Goal: Information Seeking & Learning: Learn about a topic

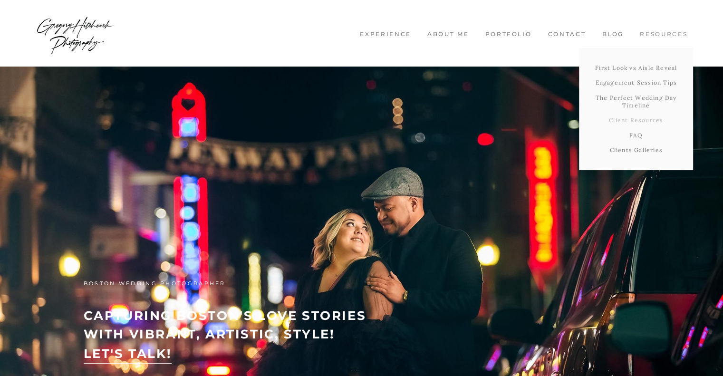
click at [623, 123] on link "Client Resources" at bounding box center [636, 120] width 114 height 15
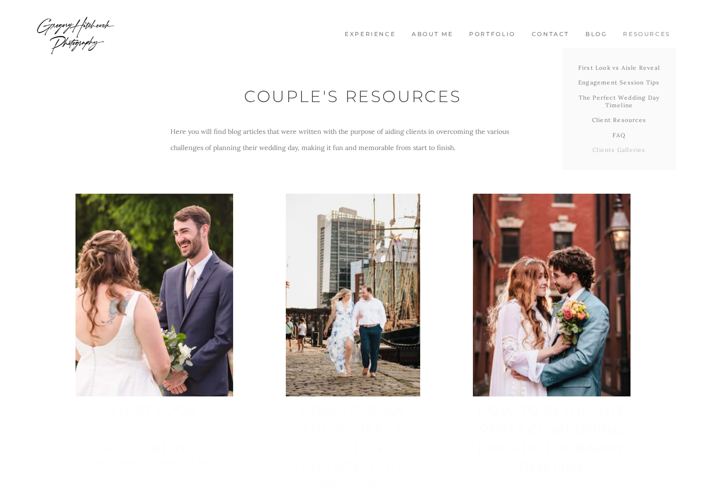
click at [599, 148] on link "Clients Galleries" at bounding box center [620, 150] width 114 height 15
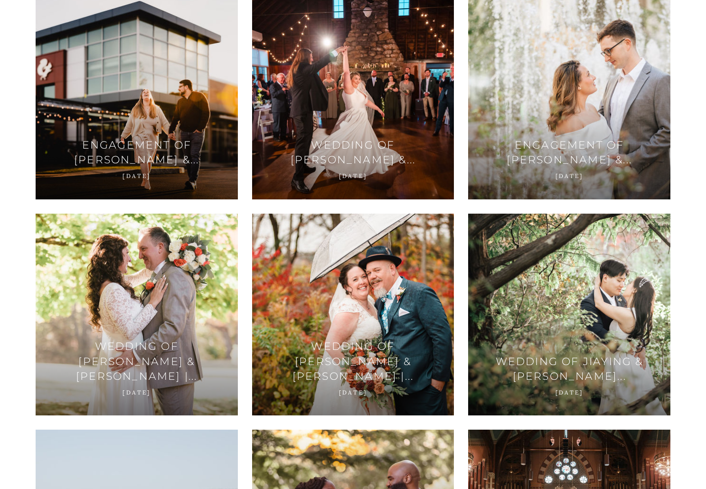
scroll to position [1663, 0]
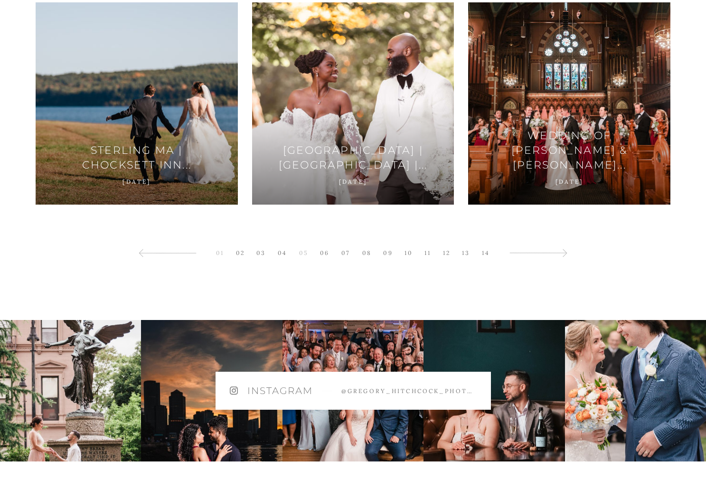
click at [301, 253] on link "05" at bounding box center [304, 253] width 19 height 13
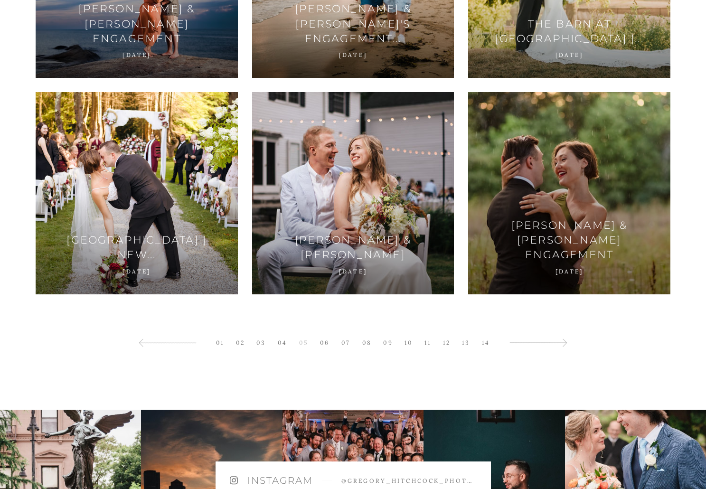
scroll to position [1663, 0]
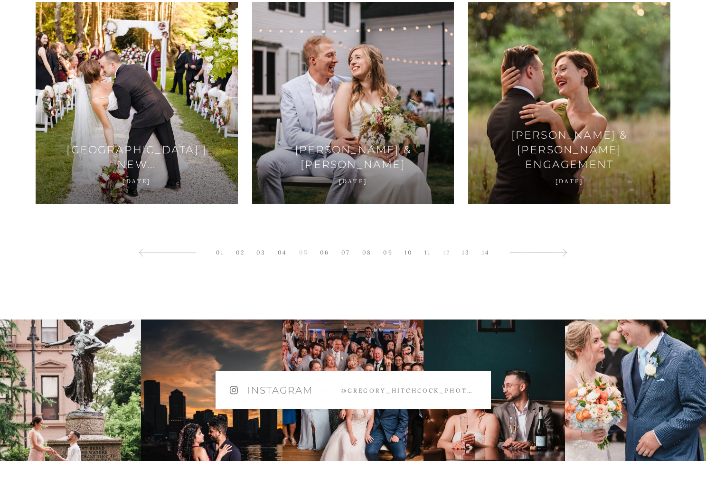
click at [450, 258] on link "12" at bounding box center [447, 252] width 17 height 13
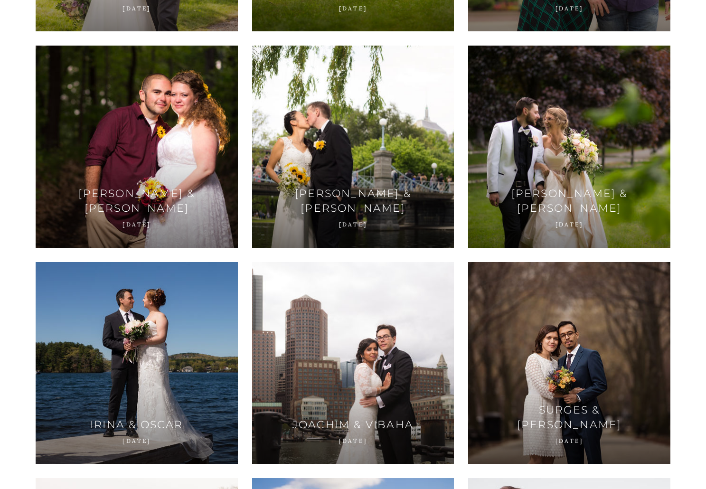
scroll to position [1188, 0]
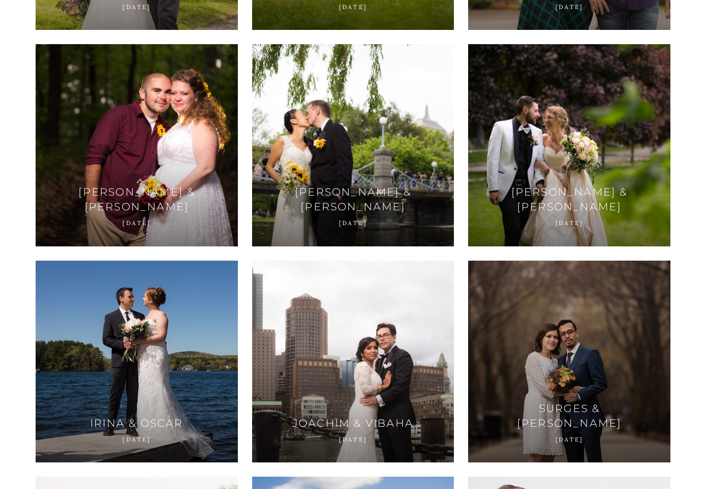
click at [597, 311] on div at bounding box center [569, 362] width 202 height 202
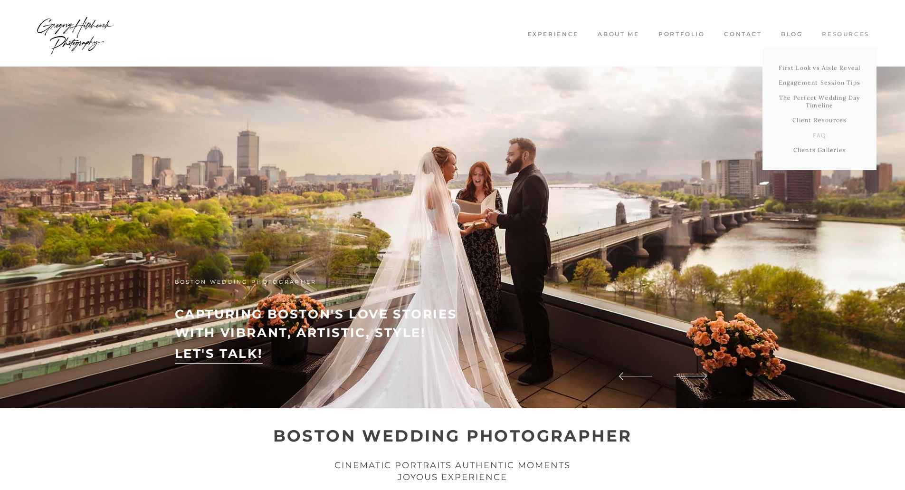
click at [822, 133] on link "FAQ" at bounding box center [820, 135] width 114 height 15
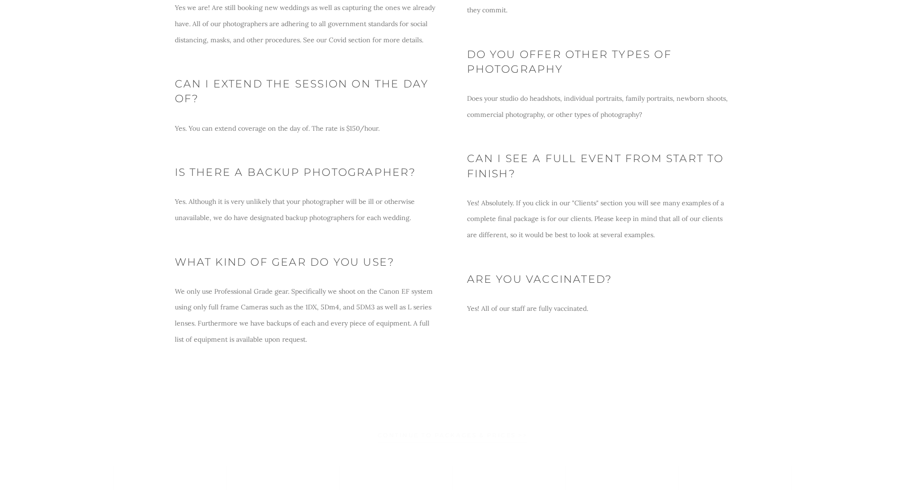
scroll to position [713, 0]
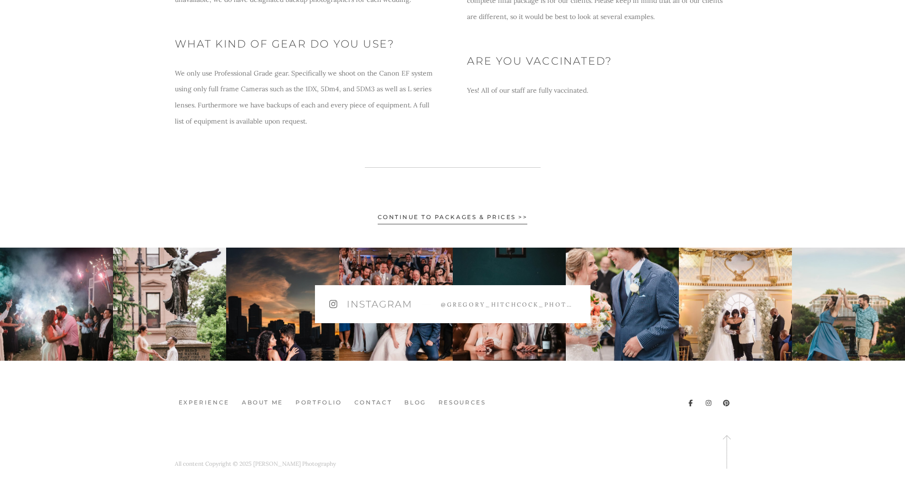
click at [403, 218] on span "Continue to Packages & Prices >>" at bounding box center [453, 218] width 150 height 11
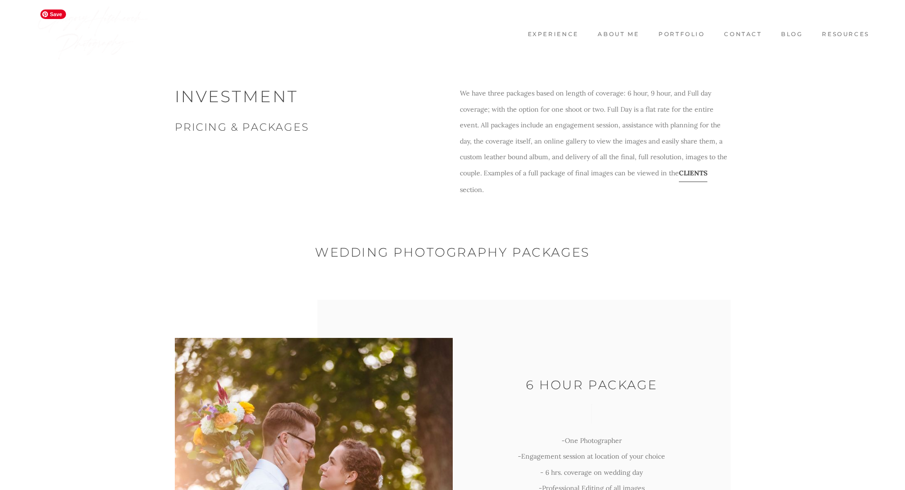
click at [60, 29] on img at bounding box center [93, 33] width 114 height 57
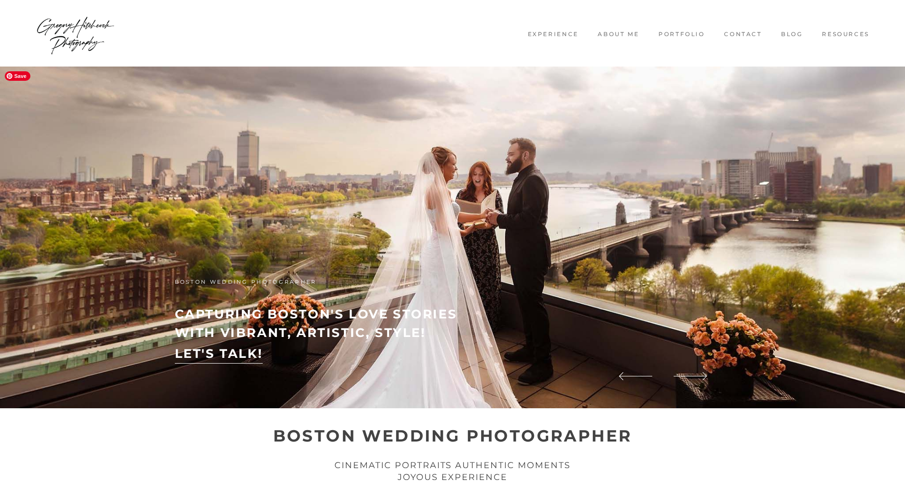
click at [18, 77] on span "Save" at bounding box center [18, 76] width 26 height 10
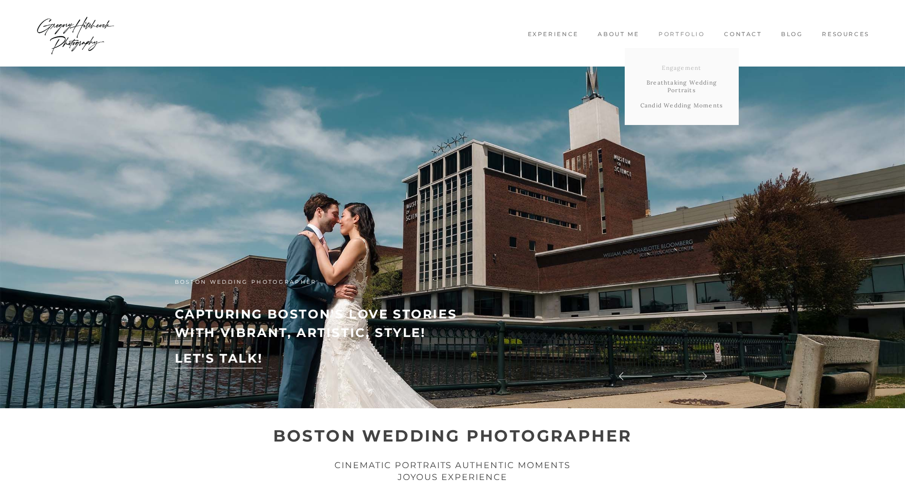
click at [671, 69] on link "Engagement" at bounding box center [682, 67] width 114 height 15
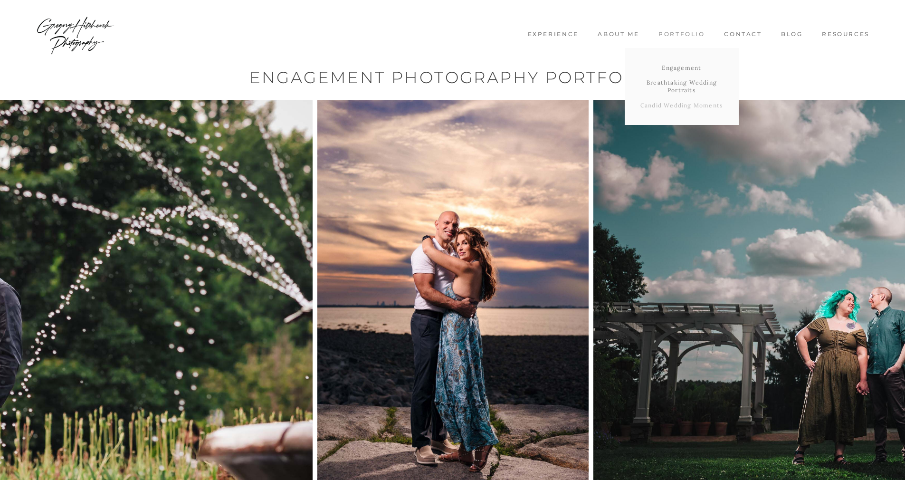
click at [668, 101] on link "Candid Wedding Moments" at bounding box center [682, 105] width 114 height 15
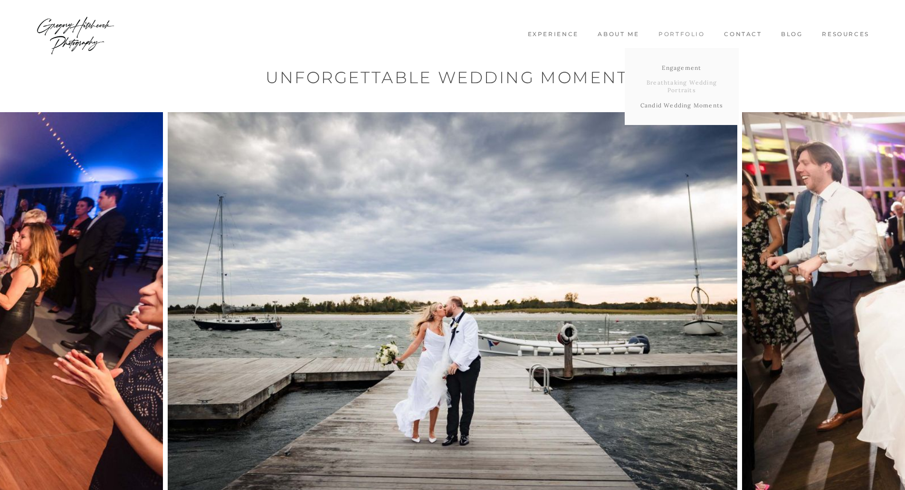
click at [673, 91] on link "Breathtaking Wedding Portraits" at bounding box center [682, 86] width 114 height 22
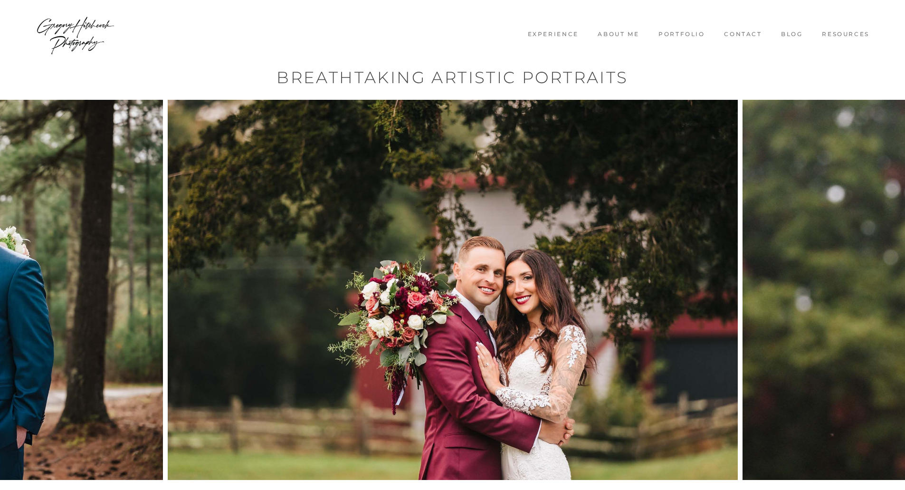
click at [783, 40] on nav "Experience About me Portfolio Engagement Breathtaking Wedding Portraits Candid …" at bounding box center [453, 33] width 848 height 67
click at [788, 35] on link "Blog" at bounding box center [792, 34] width 36 height 8
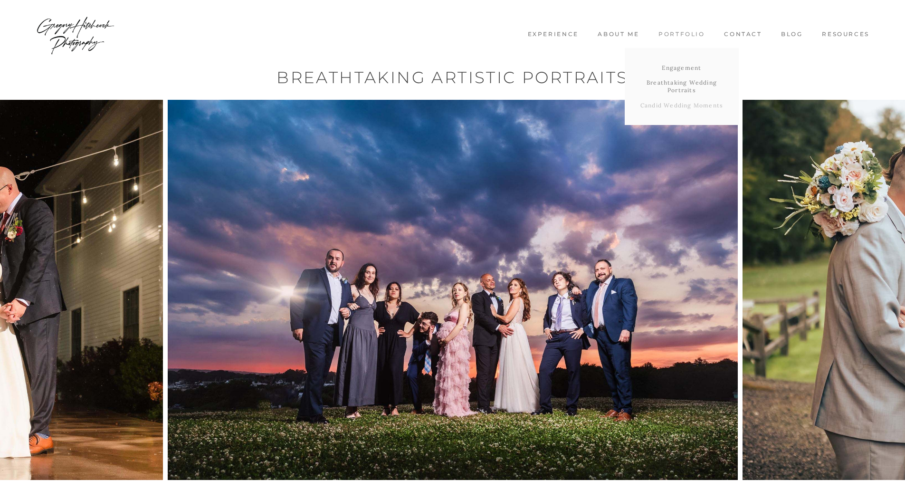
click at [683, 106] on link "Candid Wedding Moments" at bounding box center [682, 105] width 114 height 15
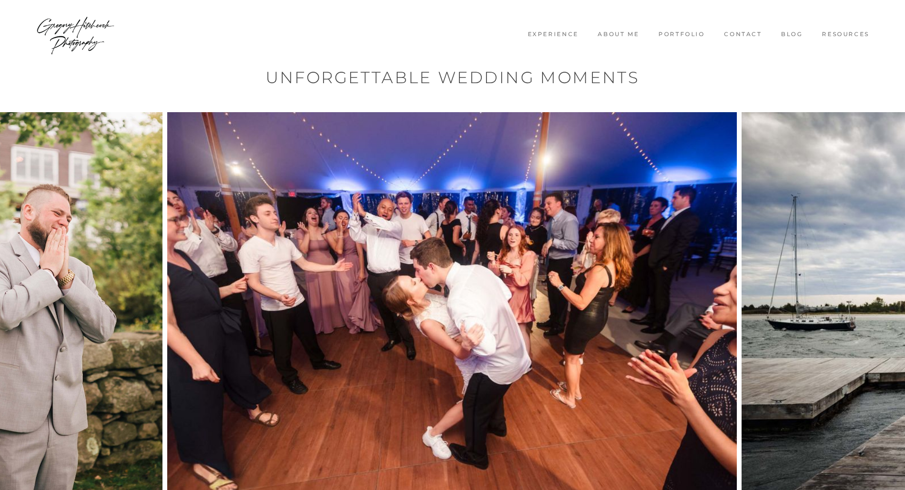
drag, startPoint x: 674, startPoint y: 397, endPoint x: 401, endPoint y: 340, distance: 278.0
click at [402, 340] on img at bounding box center [452, 302] width 570 height 380
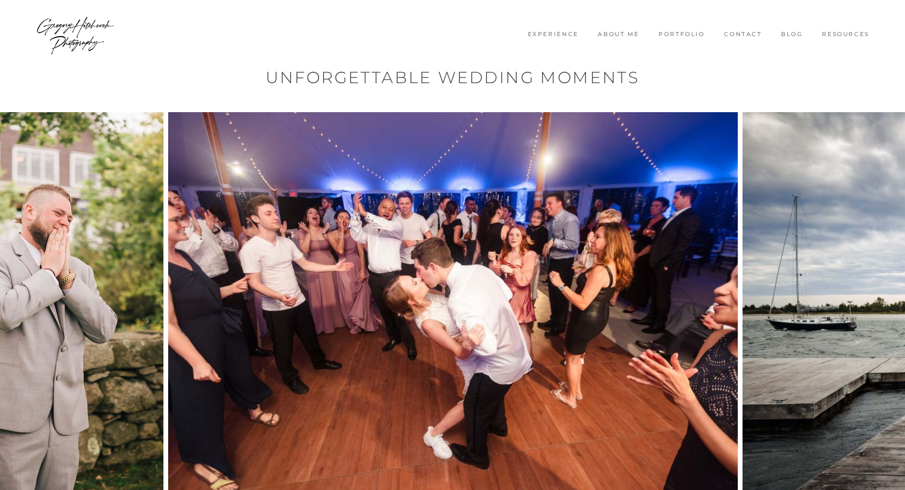
click at [615, 292] on img at bounding box center [453, 302] width 570 height 380
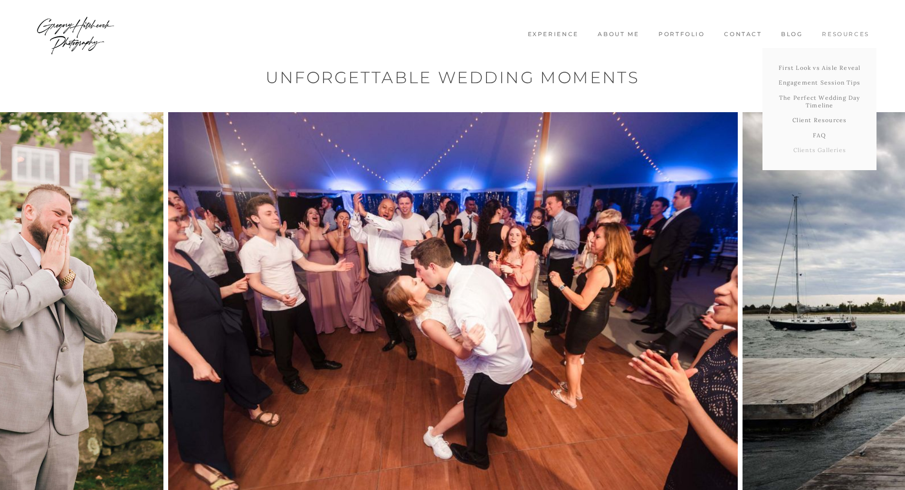
click at [808, 146] on link "Clients Galleries" at bounding box center [820, 150] width 114 height 15
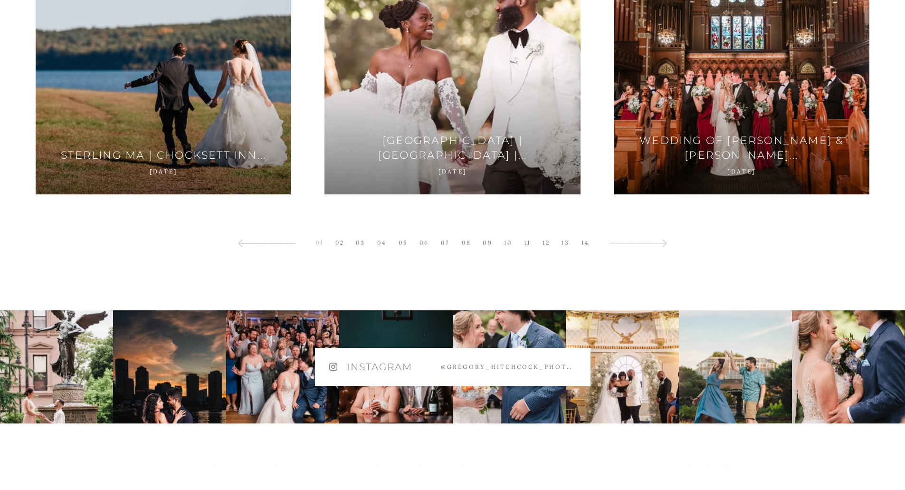
scroll to position [2280, 0]
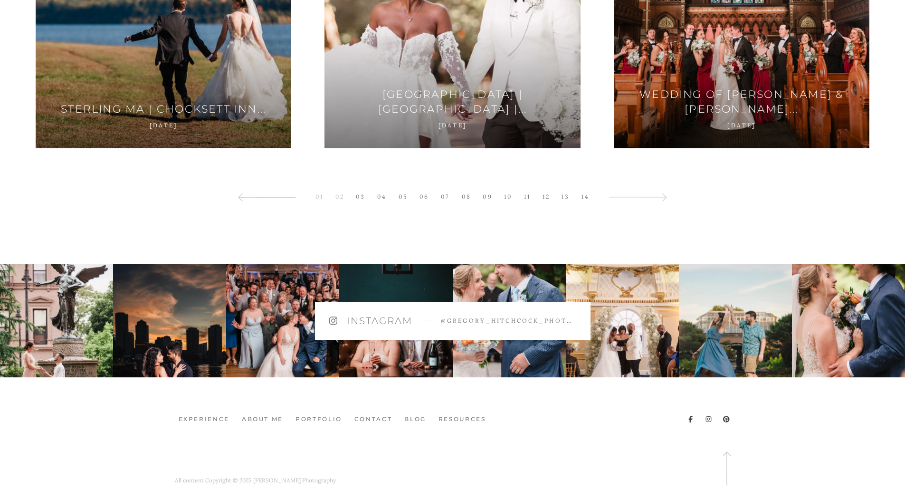
click at [338, 200] on link "02" at bounding box center [340, 196] width 19 height 13
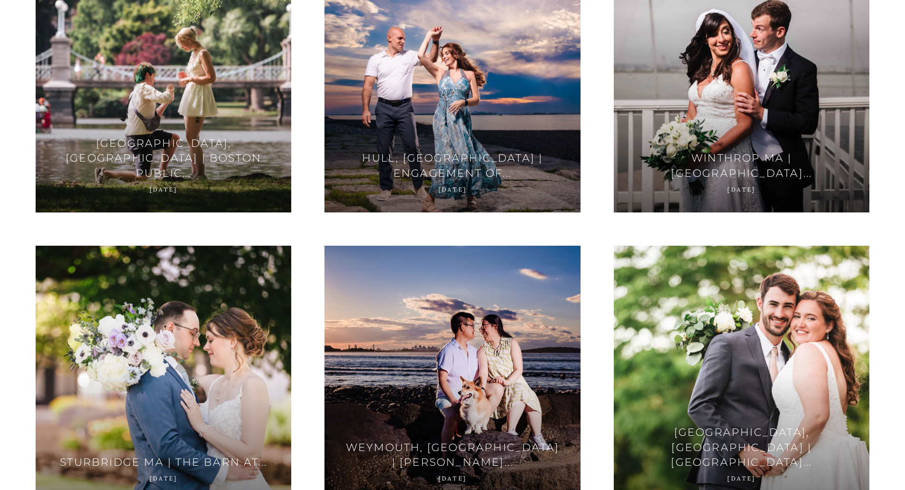
scroll to position [2034, 0]
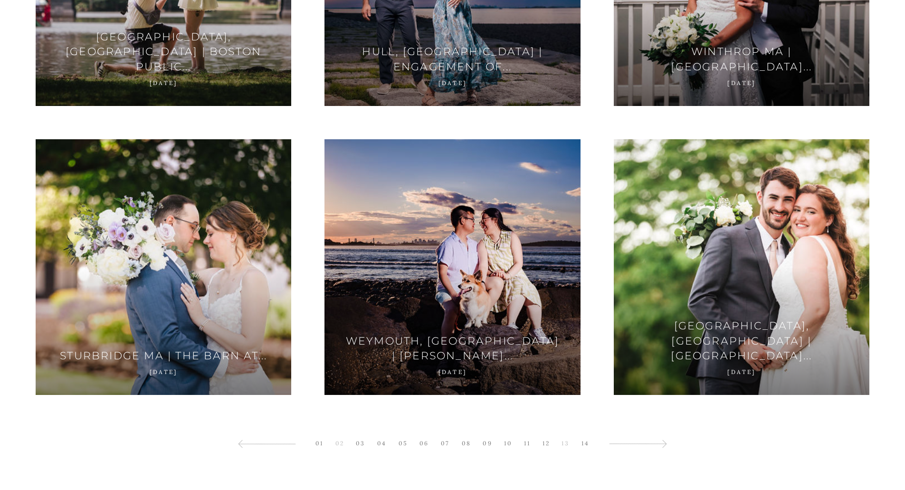
click at [565, 447] on link "13" at bounding box center [566, 443] width 18 height 13
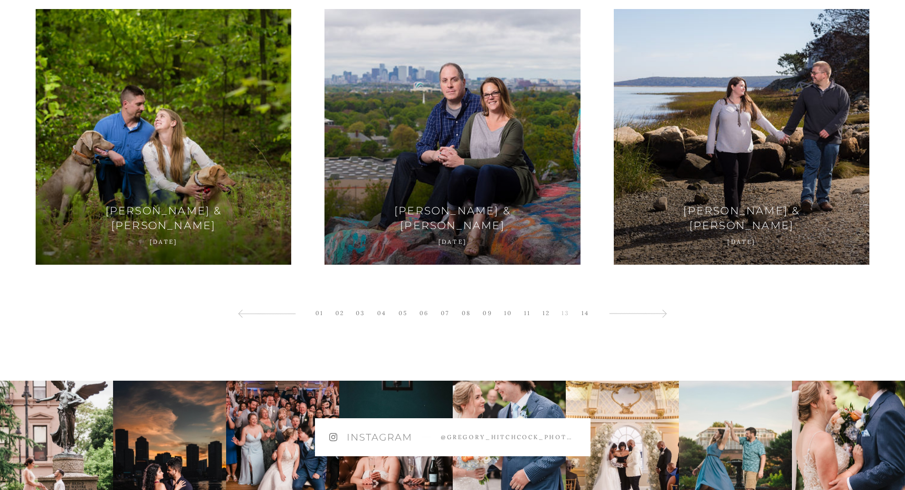
scroll to position [2068, 0]
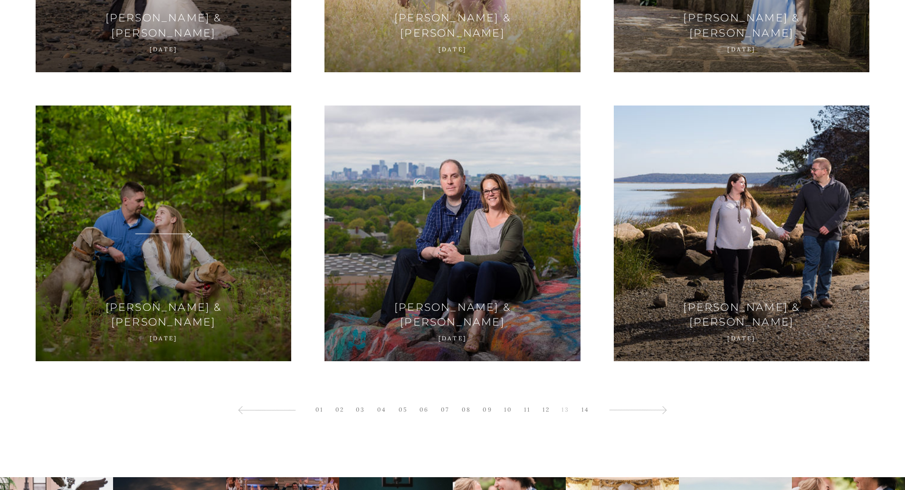
click at [172, 215] on div at bounding box center [164, 233] width 256 height 256
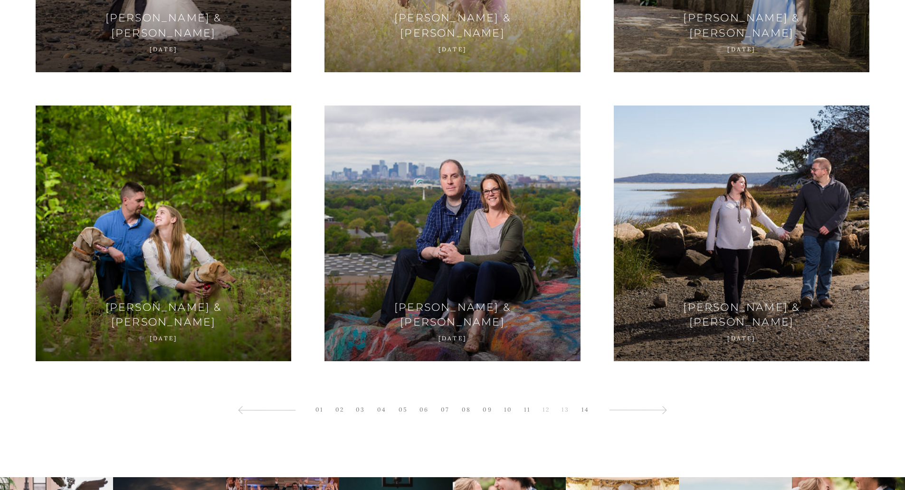
click at [551, 413] on link "12" at bounding box center [546, 409] width 17 height 13
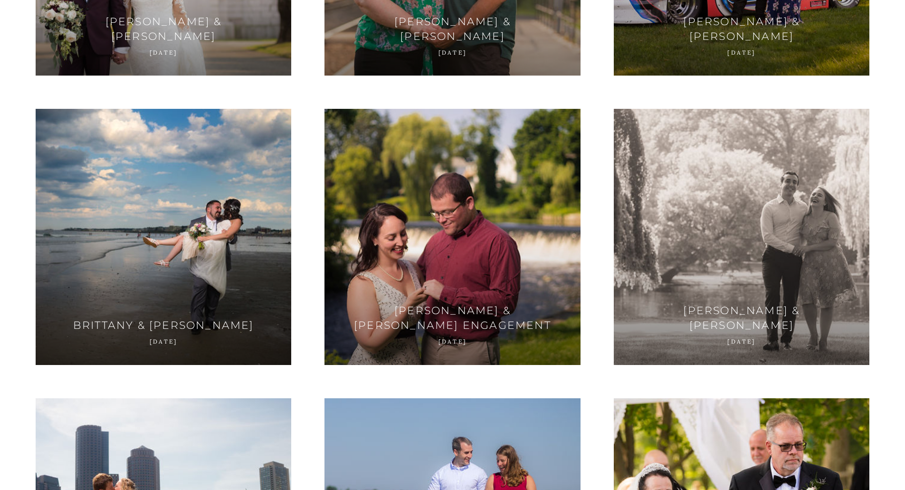
scroll to position [751, 0]
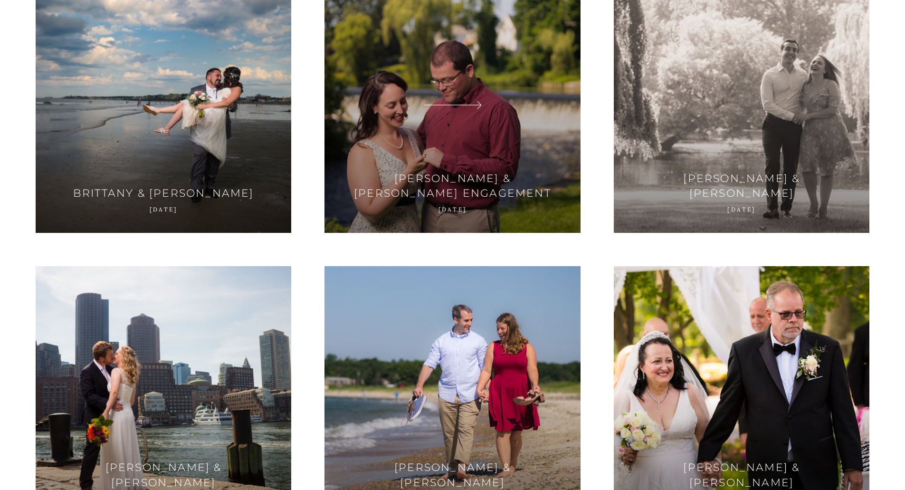
click at [473, 88] on div at bounding box center [452, 105] width 256 height 256
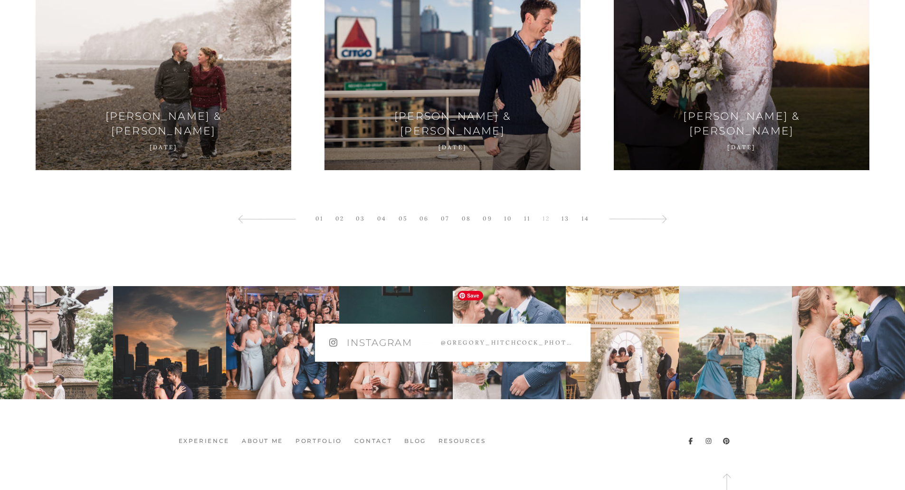
scroll to position [2305, 0]
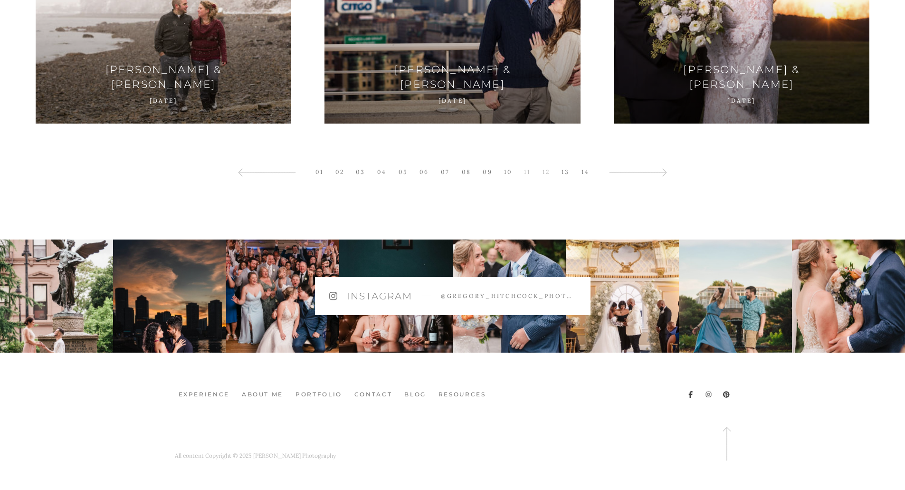
click at [527, 171] on link "11" at bounding box center [527, 171] width 16 height 13
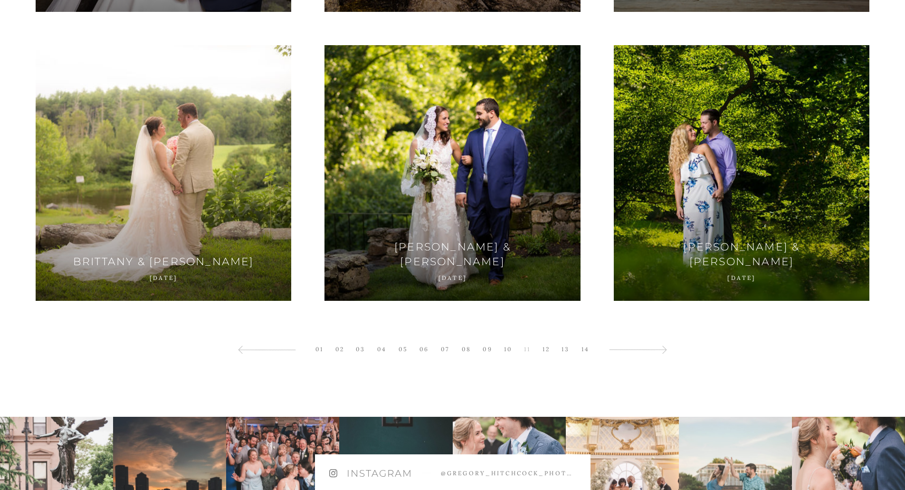
scroll to position [2176, 0]
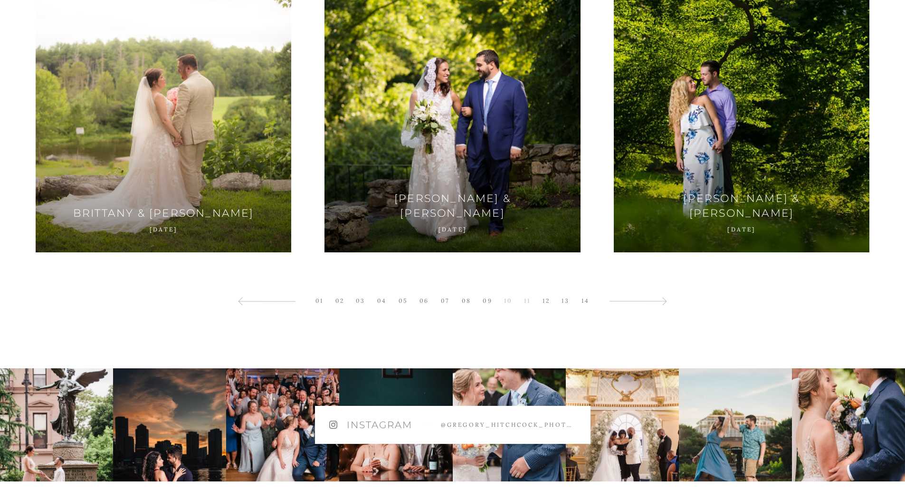
click at [510, 304] on link "10" at bounding box center [508, 300] width 18 height 13
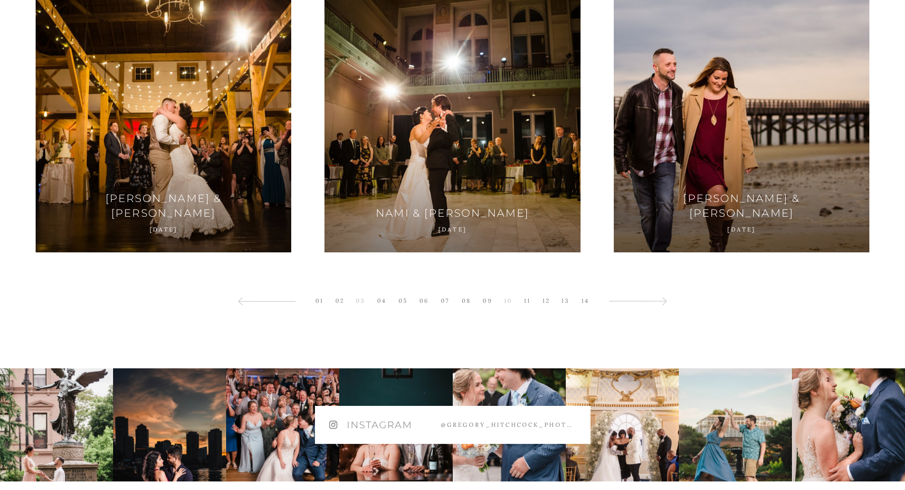
click at [367, 303] on link "03" at bounding box center [360, 300] width 19 height 13
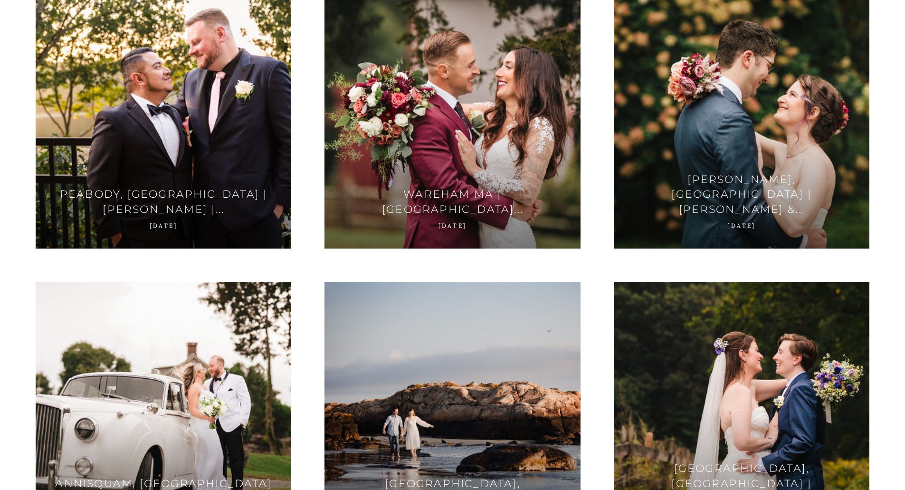
scroll to position [2129, 0]
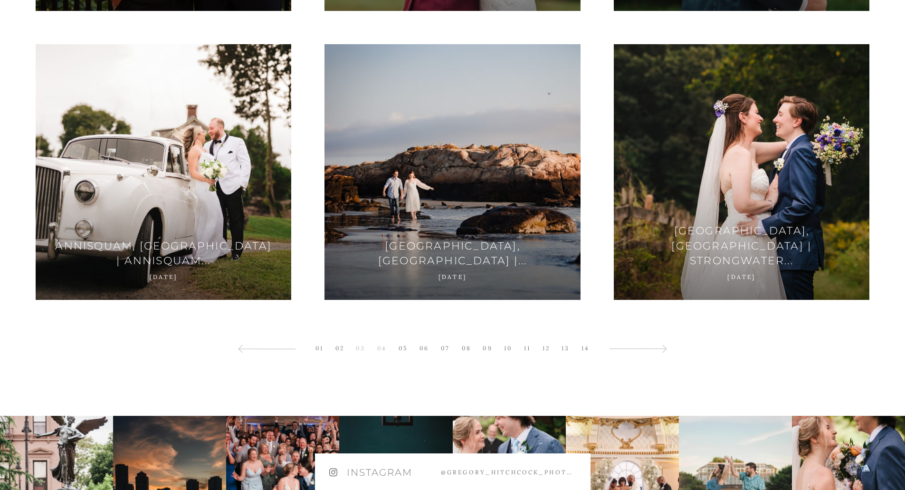
click at [385, 345] on link "04" at bounding box center [381, 348] width 19 height 13
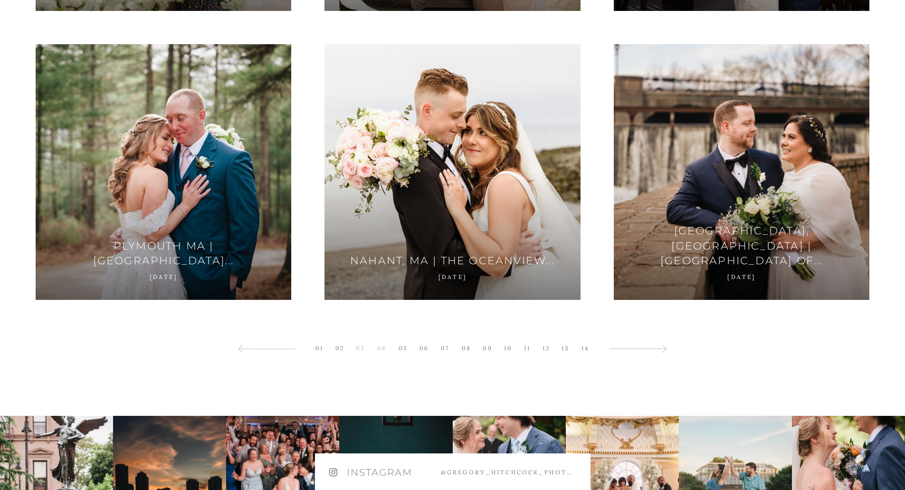
click at [361, 349] on link "03" at bounding box center [360, 348] width 19 height 13
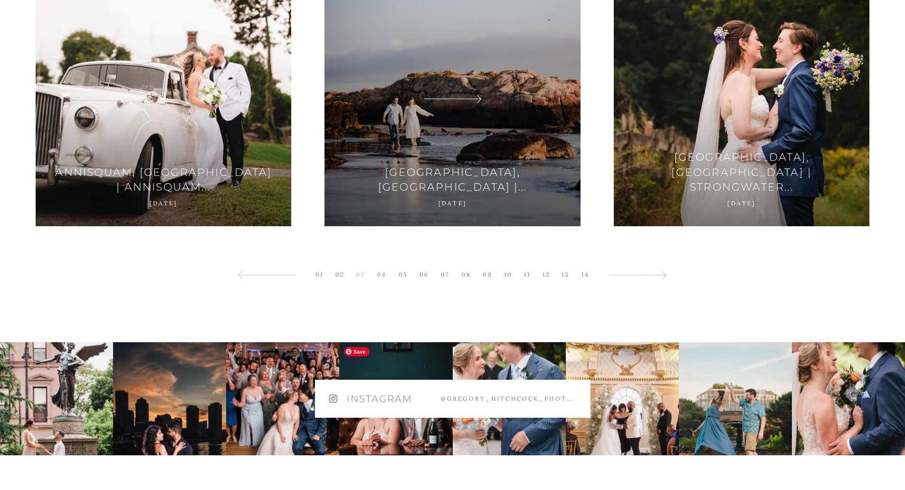
scroll to position [2305, 0]
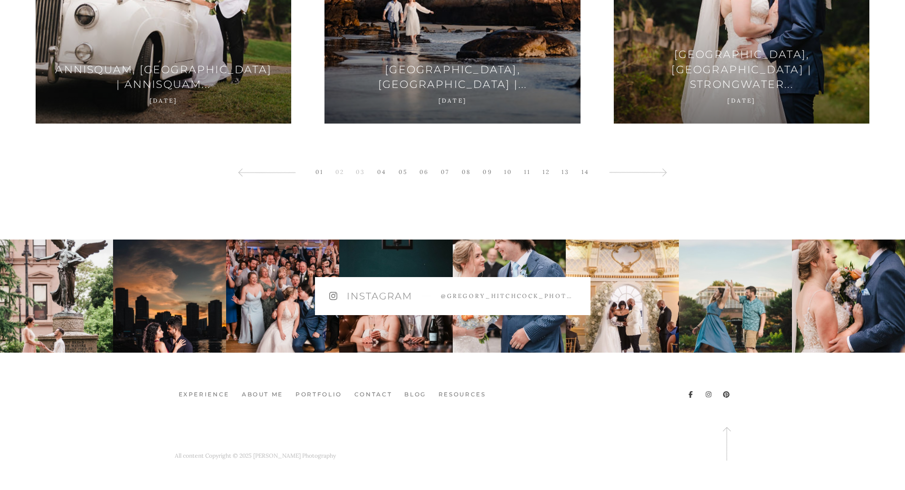
click at [337, 175] on link "02" at bounding box center [340, 171] width 19 height 13
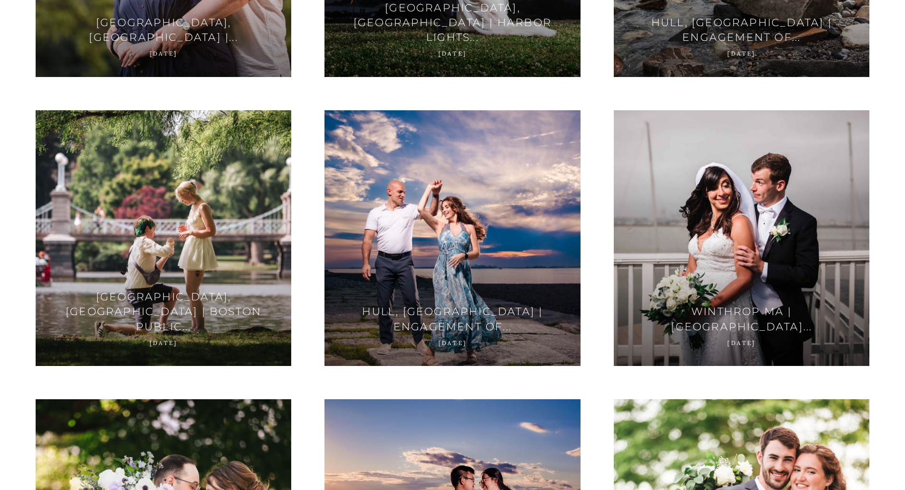
scroll to position [1939, 0]
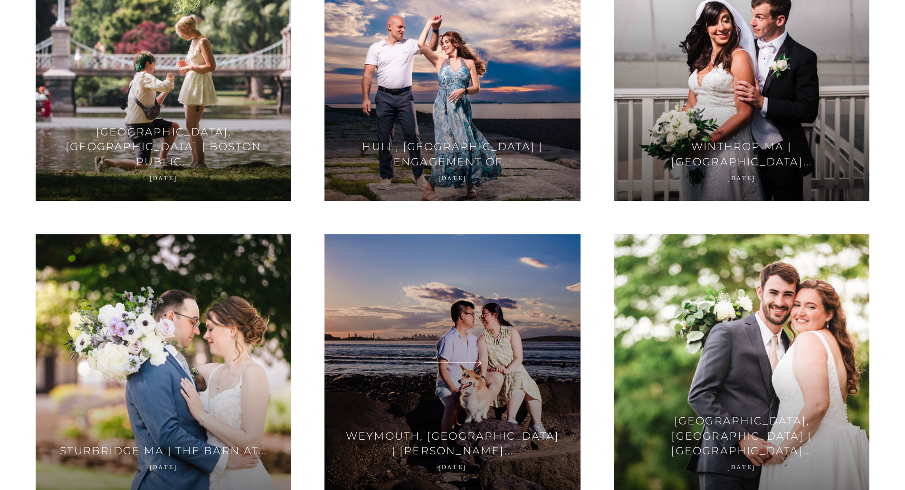
click at [514, 352] on div at bounding box center [452, 362] width 256 height 256
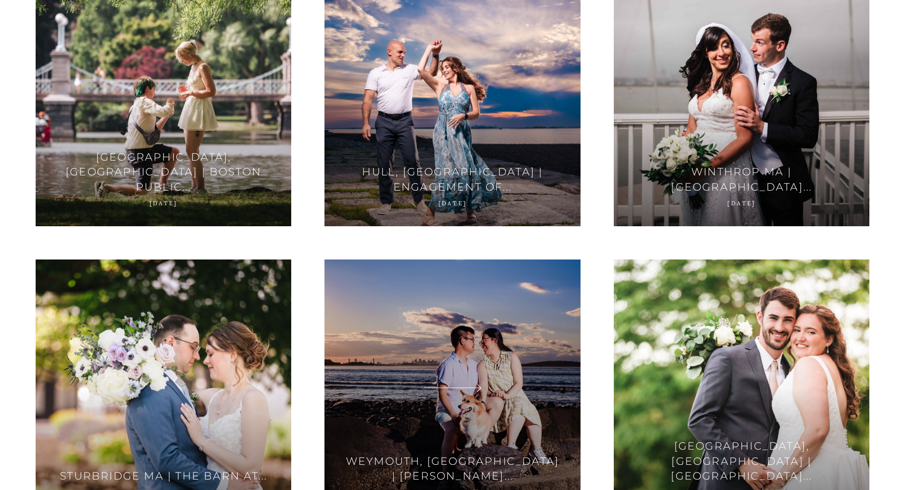
scroll to position [1891, 0]
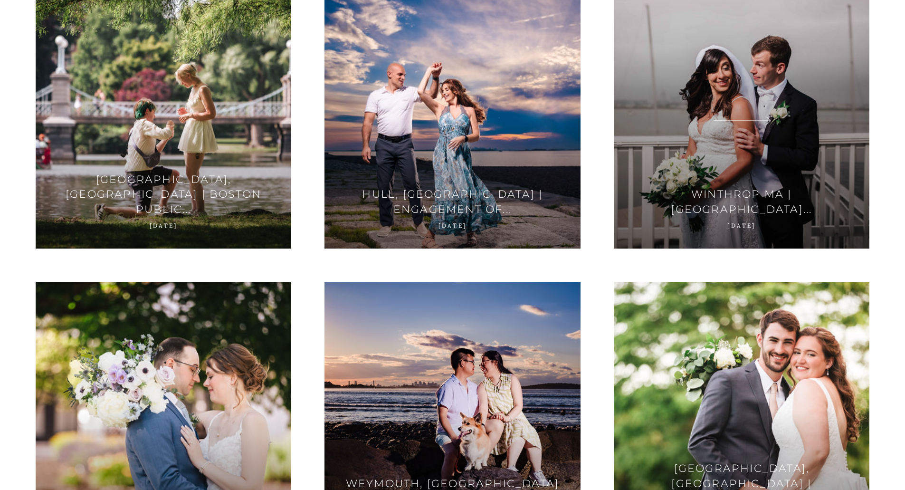
click at [711, 141] on div at bounding box center [742, 121] width 256 height 256
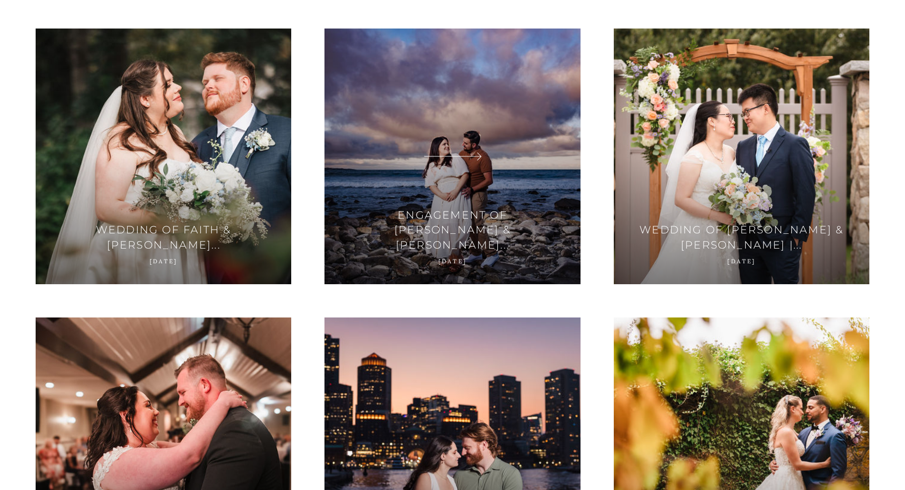
scroll to position [0, 0]
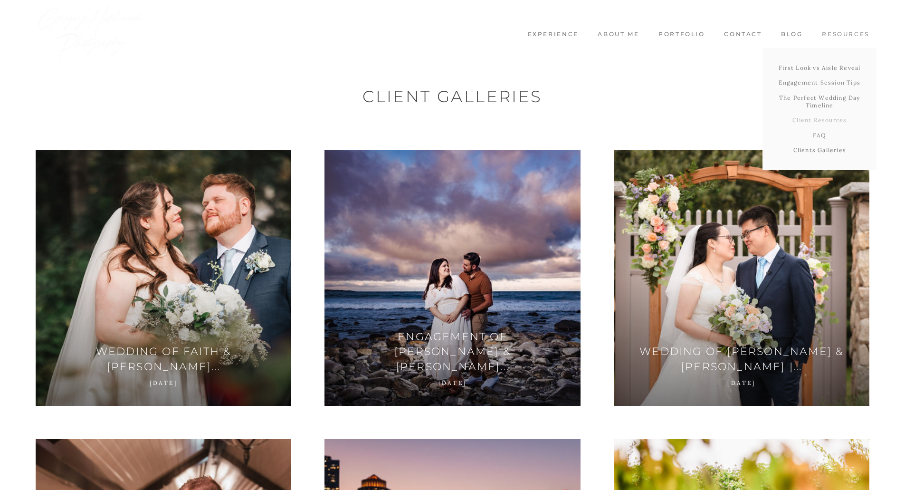
click at [813, 119] on link "Client Resources" at bounding box center [820, 120] width 114 height 15
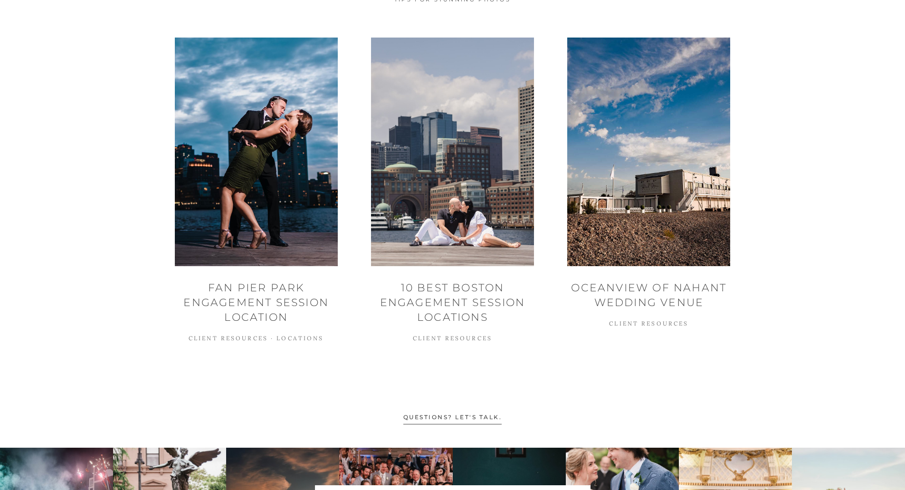
scroll to position [618, 0]
